Goal: Transaction & Acquisition: Book appointment/travel/reservation

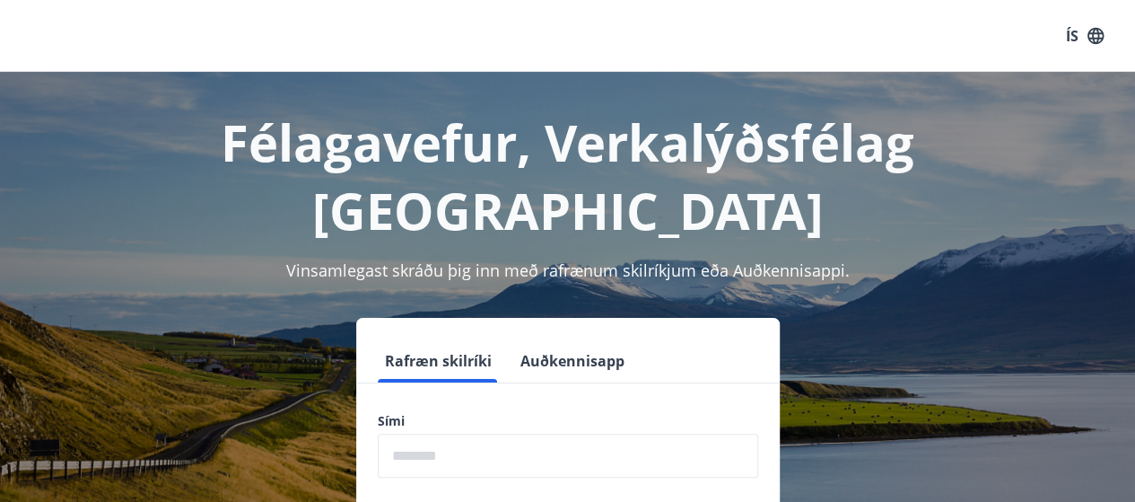
click at [472, 433] on input "phone" at bounding box center [568, 455] width 380 height 44
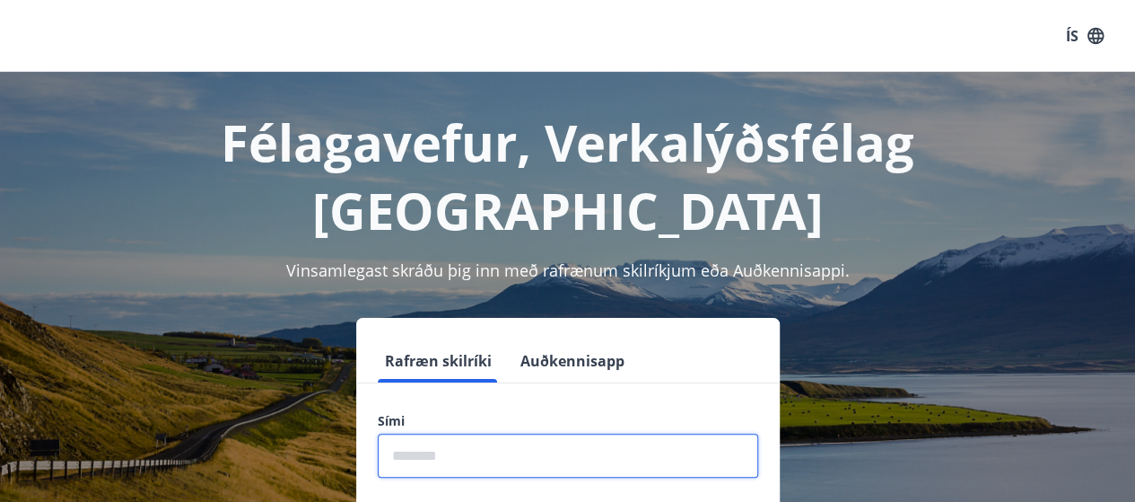
type input "********"
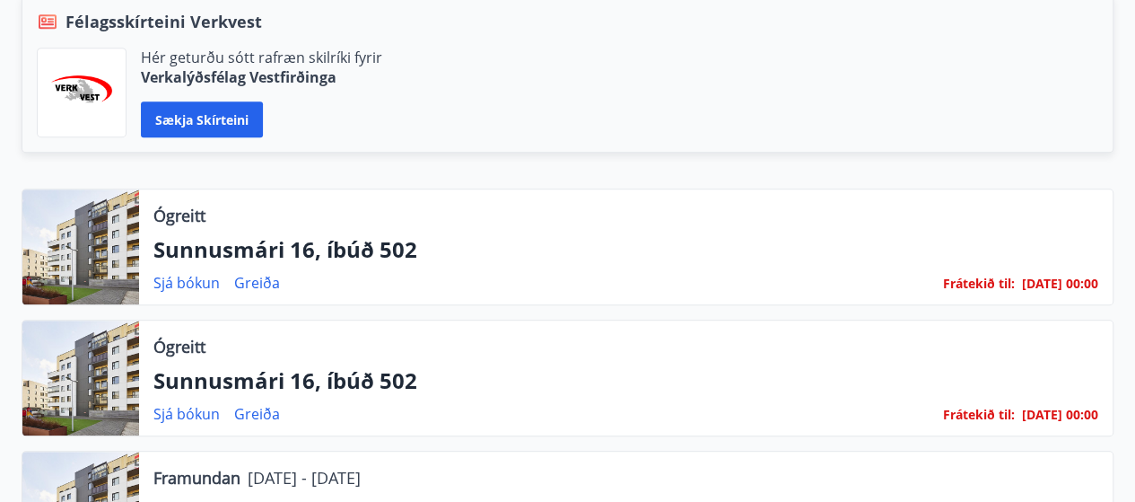
scroll to position [445, 0]
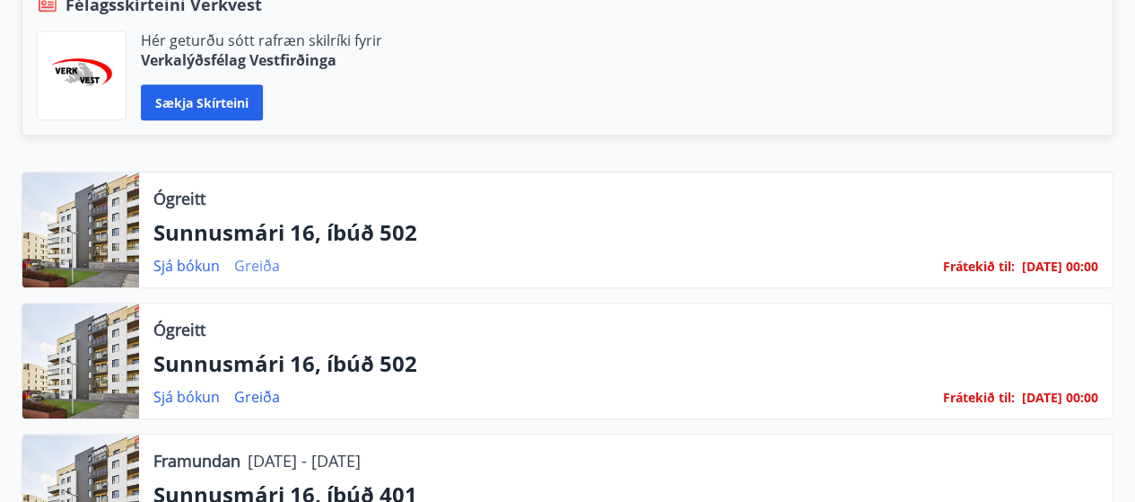
click at [254, 265] on link "Greiða" at bounding box center [257, 266] width 46 height 20
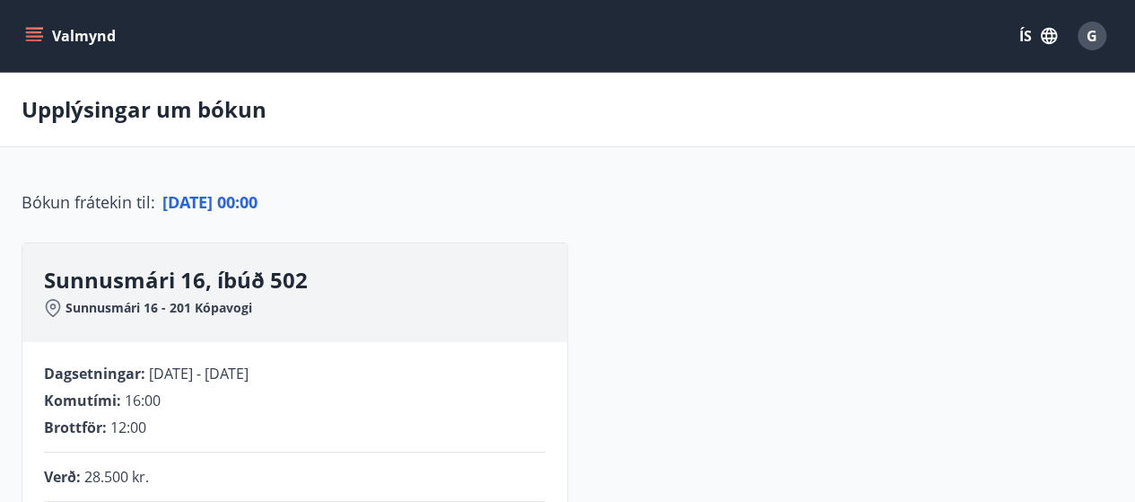
scroll to position [449, 0]
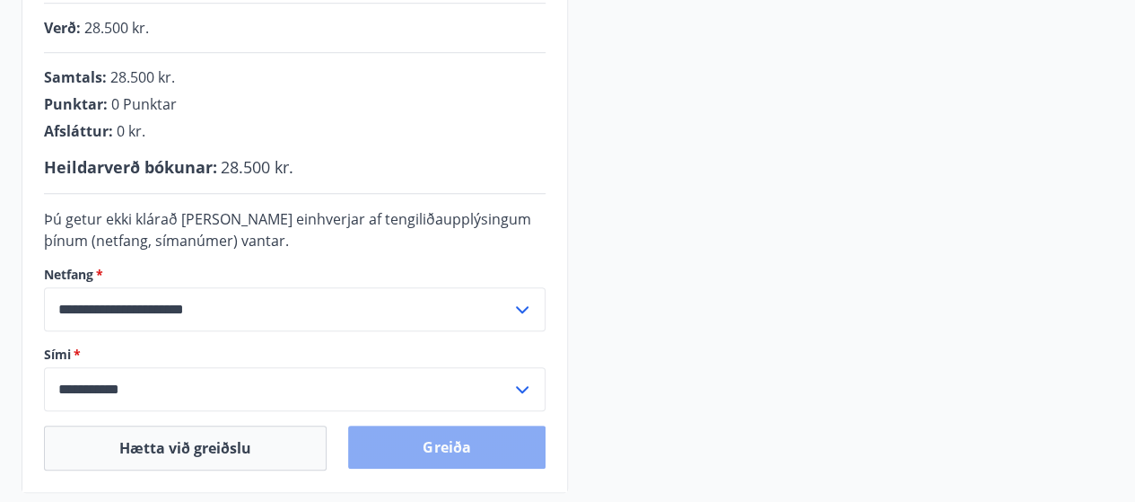
click at [463, 442] on button "Greiða" at bounding box center [446, 446] width 196 height 43
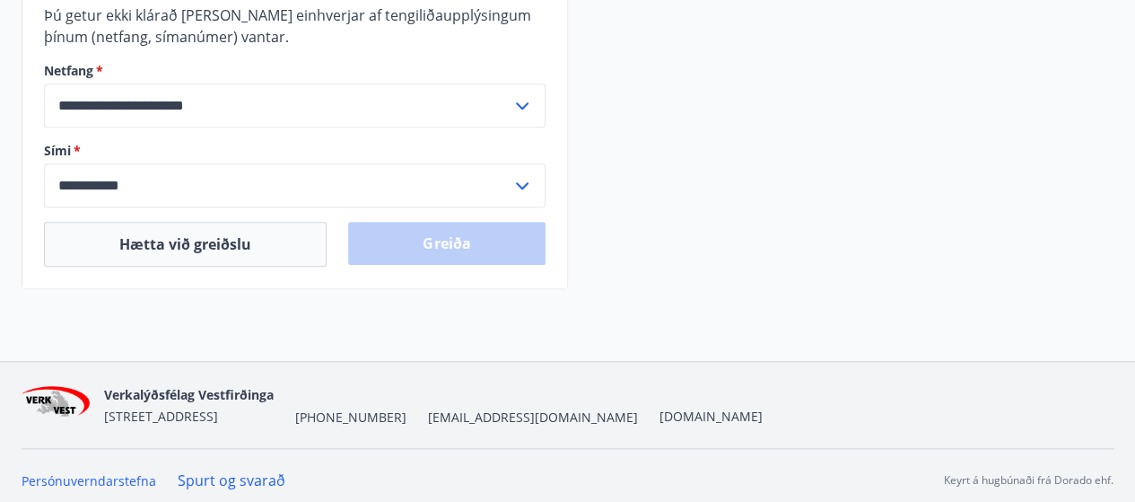
scroll to position [659, 0]
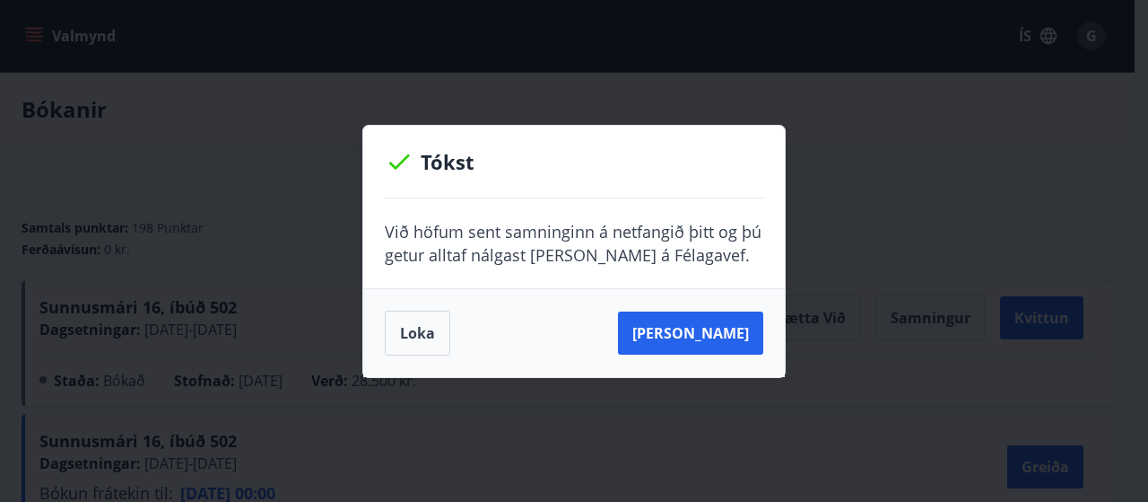
drag, startPoint x: 886, startPoint y: 173, endPoint x: 865, endPoint y: 152, distance: 30.5
click at [889, 172] on div "Tókst Við höfum sent samninginn á netfangið þitt og þú getur alltaf nálgast han…" at bounding box center [574, 251] width 1148 height 502
click at [413, 329] on button "Loka" at bounding box center [417, 332] width 65 height 45
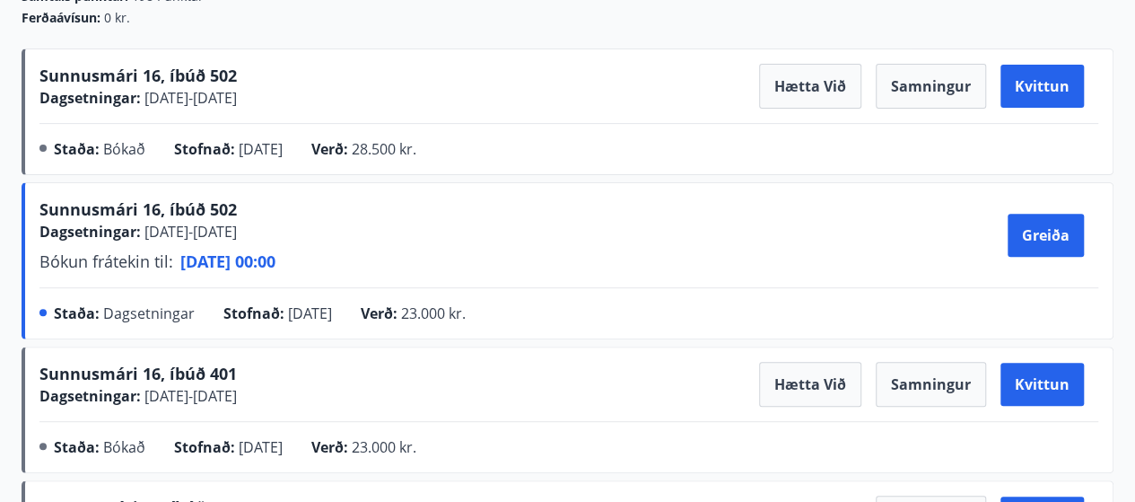
scroll to position [242, 0]
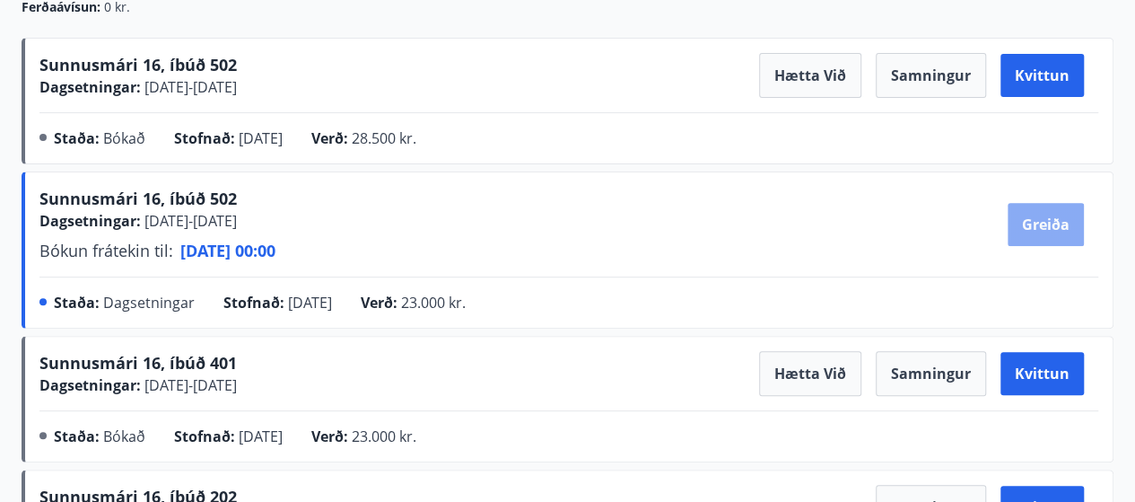
click at [1043, 223] on button "Greiða" at bounding box center [1046, 224] width 76 height 43
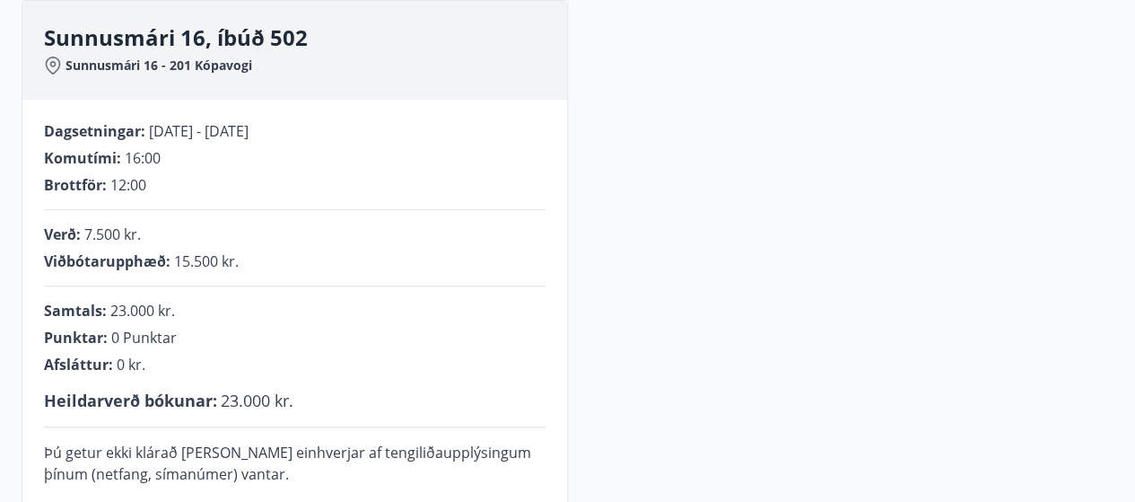
scroll to position [686, 0]
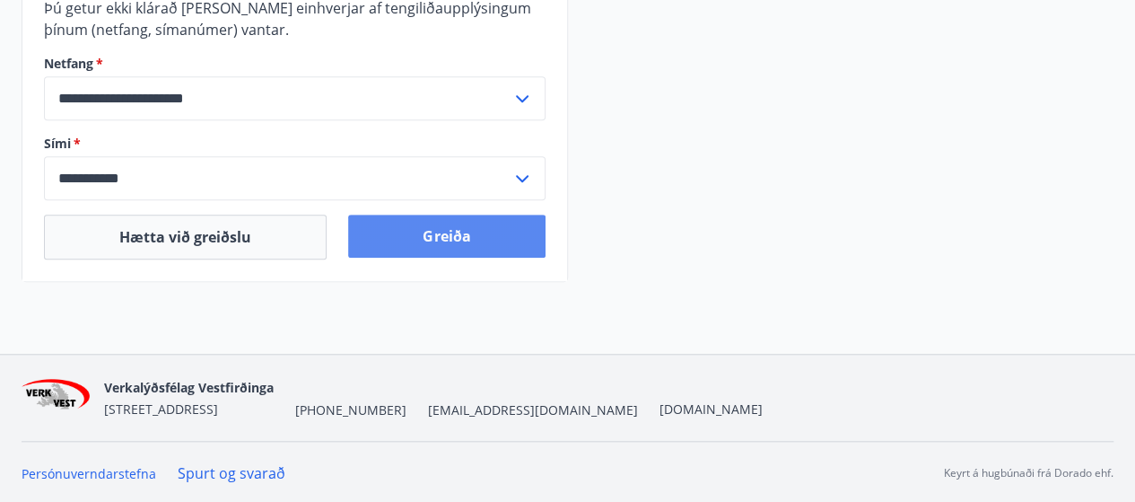
click at [447, 236] on button "Greiða" at bounding box center [446, 235] width 196 height 43
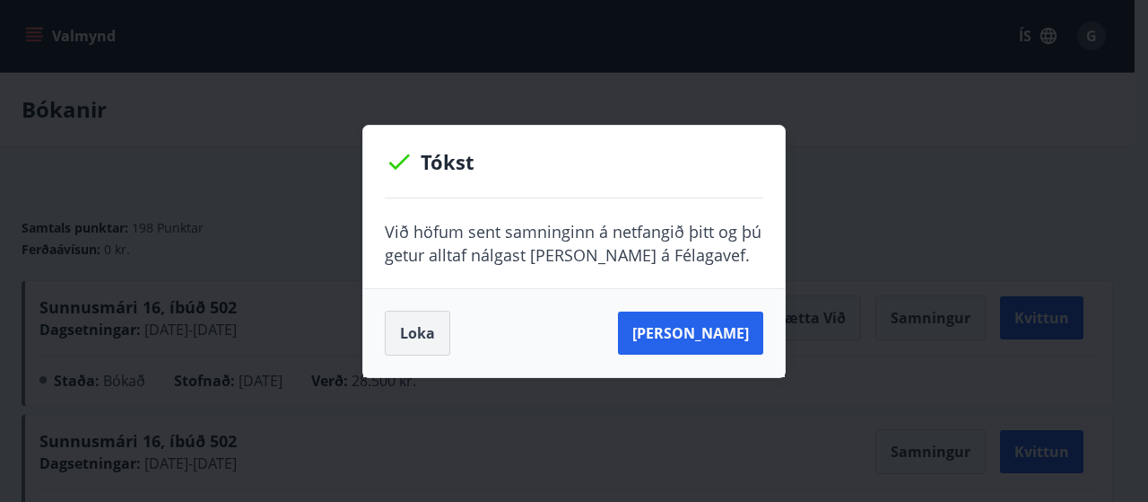
click at [407, 335] on button "Loka" at bounding box center [417, 332] width 65 height 45
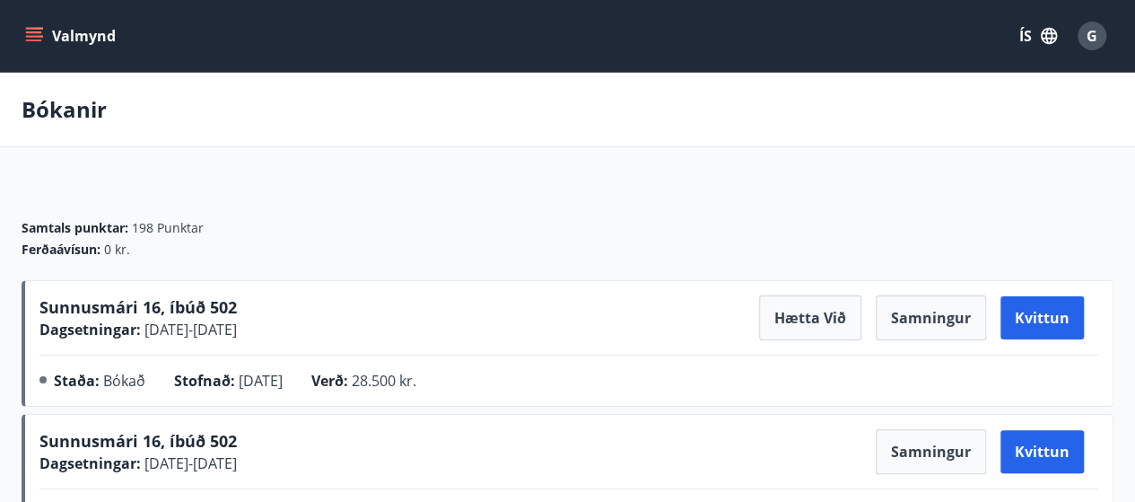
click at [1091, 35] on span "G" at bounding box center [1092, 36] width 11 height 20
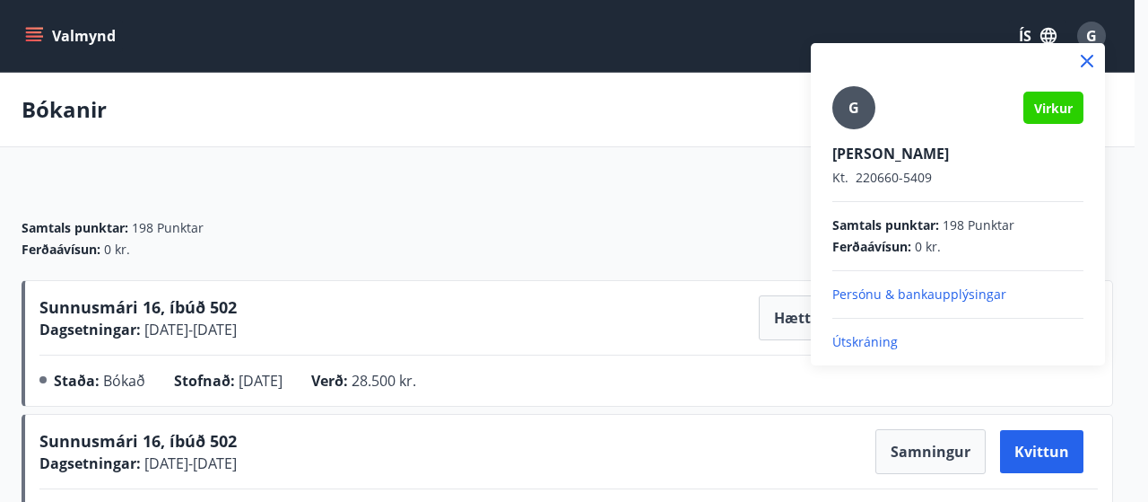
click at [846, 338] on p "Útskráning" at bounding box center [958, 342] width 251 height 18
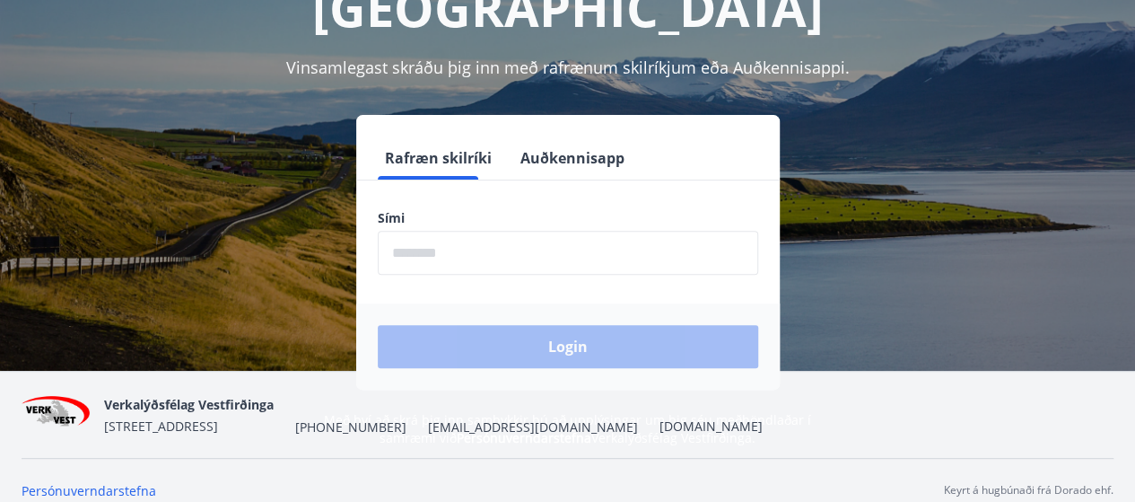
scroll to position [222, 0]
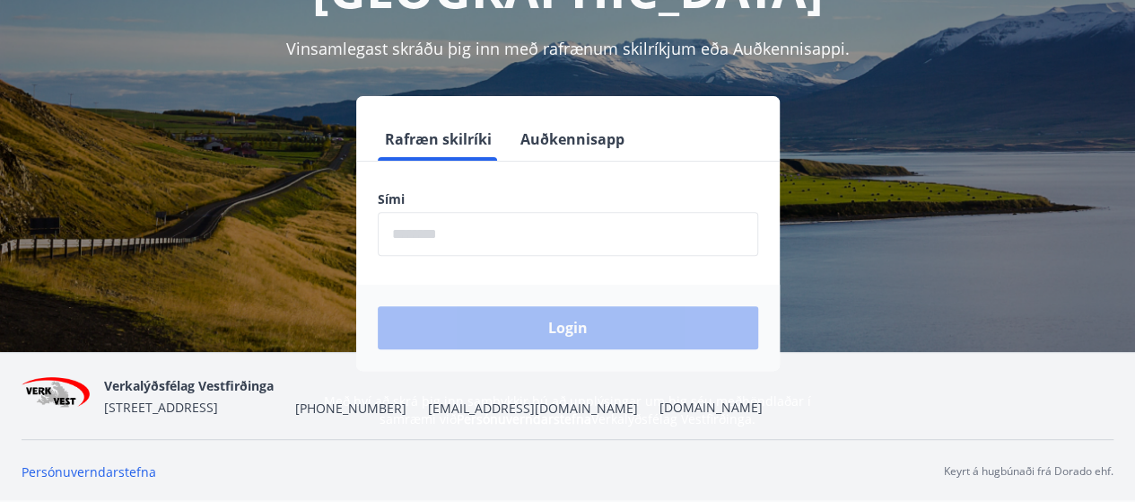
click at [482, 212] on input "phone" at bounding box center [568, 234] width 380 height 44
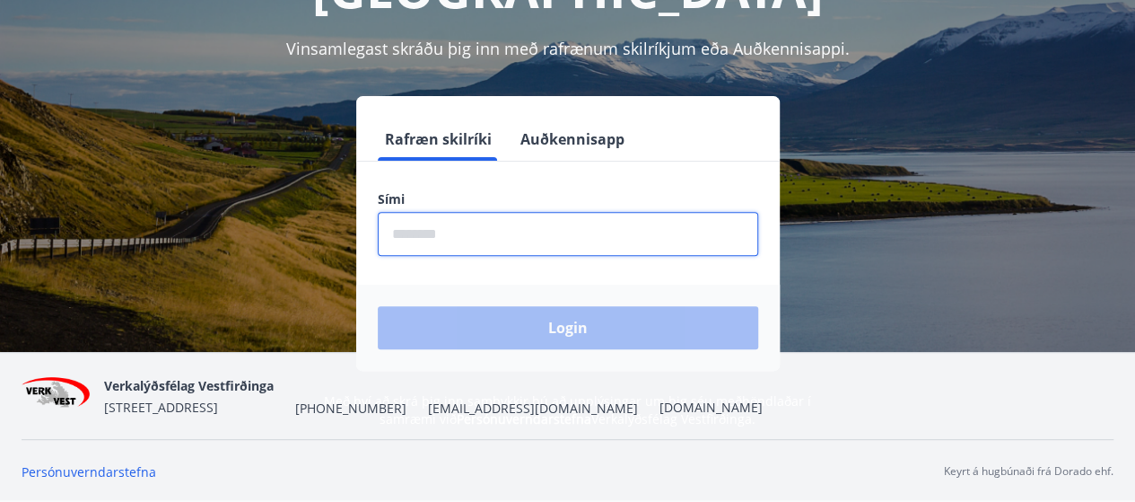
type input "********"
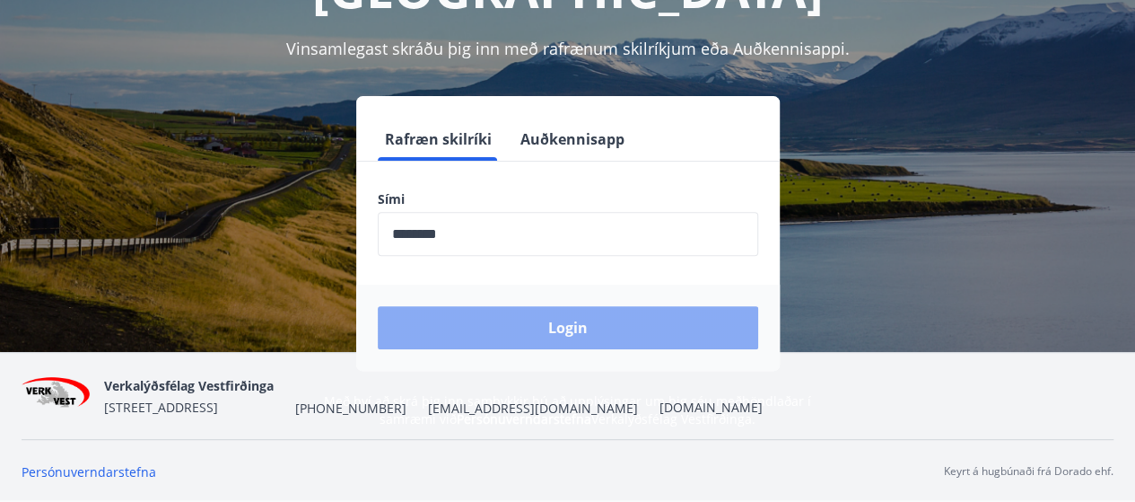
click at [555, 306] on button "Login" at bounding box center [568, 327] width 380 height 43
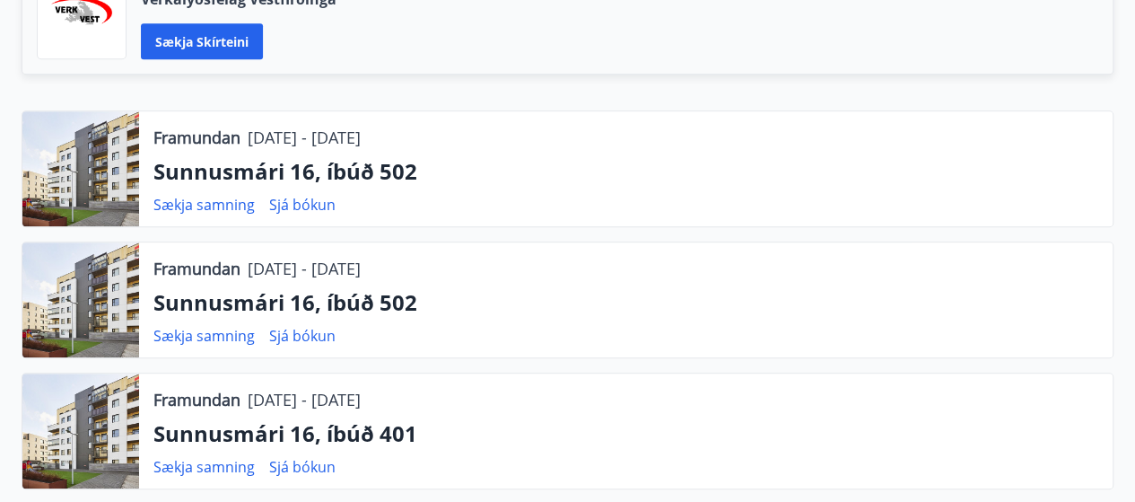
scroll to position [528, 0]
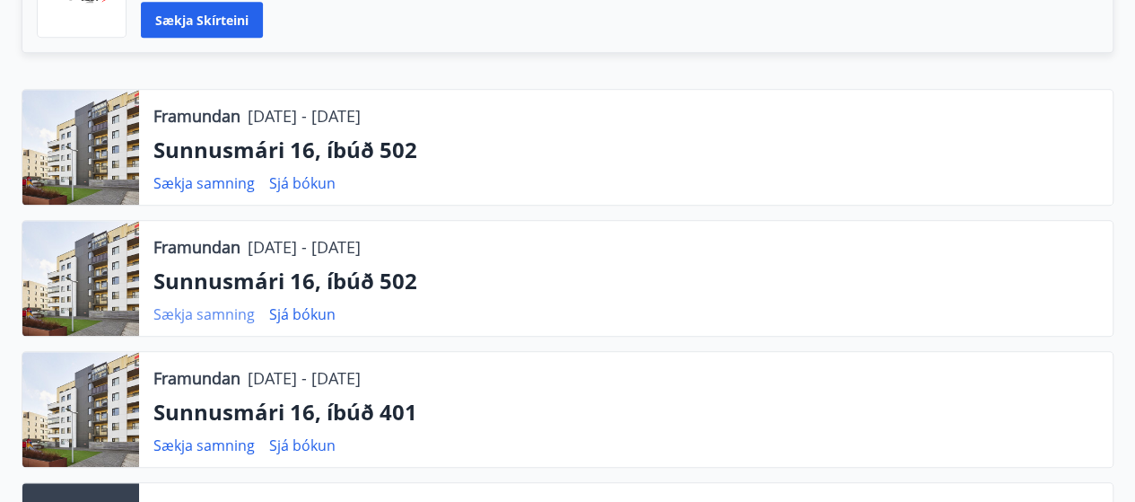
click at [215, 312] on link "Sækja samning" at bounding box center [203, 314] width 101 height 20
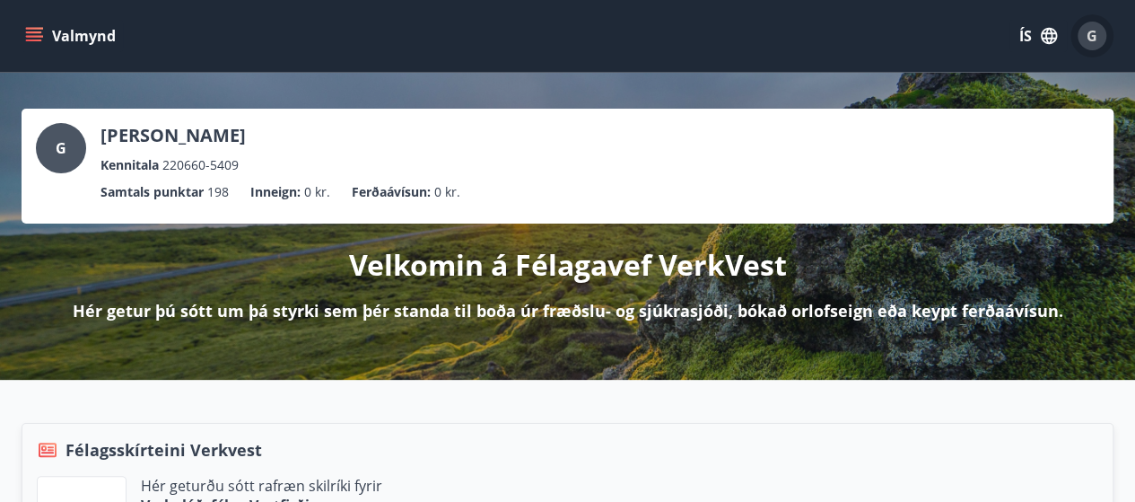
click at [1091, 33] on span "G" at bounding box center [1092, 36] width 11 height 20
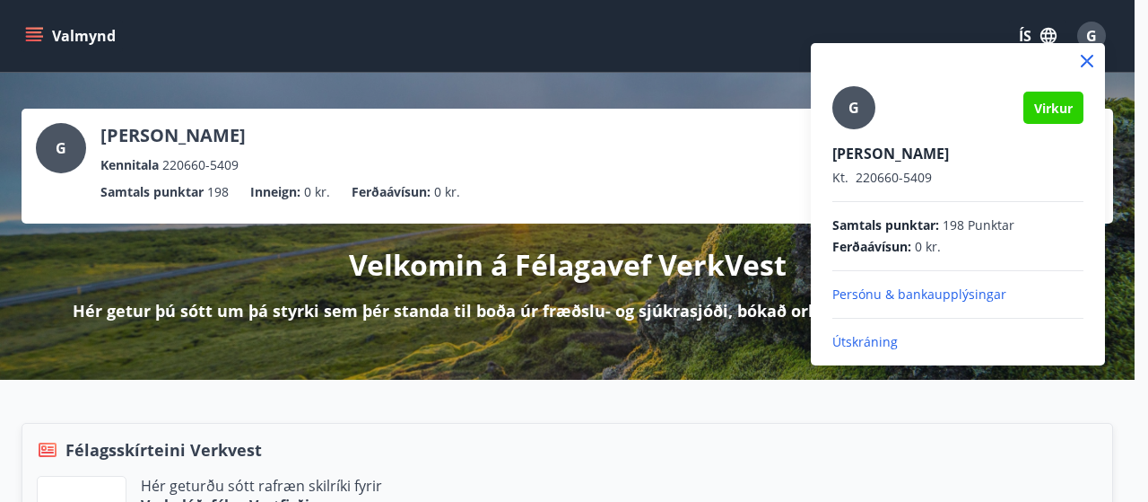
click at [866, 339] on p "Útskráning" at bounding box center [958, 342] width 251 height 18
